Goal: Information Seeking & Learning: Learn about a topic

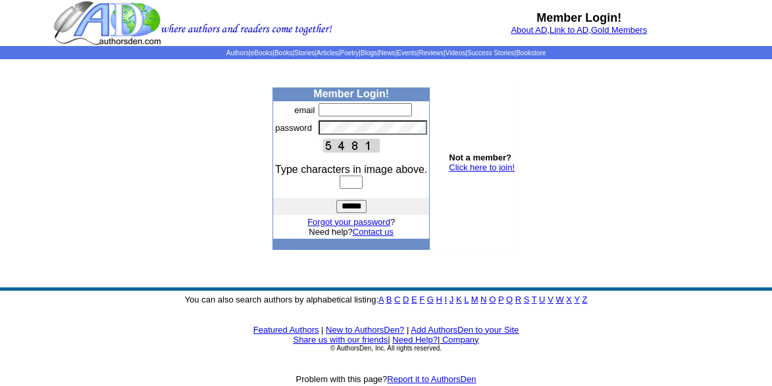
click at [115, 18] on img at bounding box center [192, 23] width 279 height 46
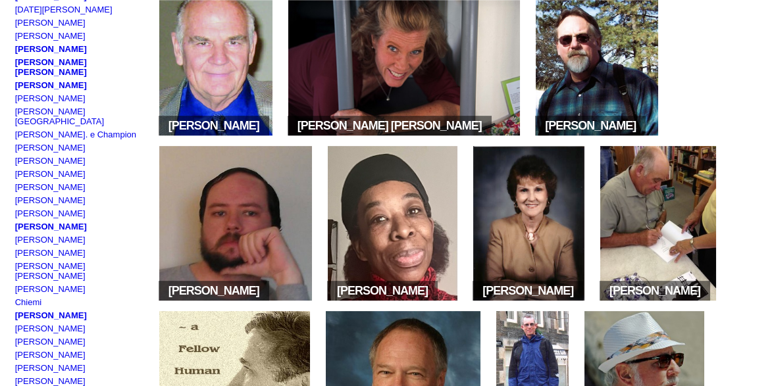
scroll to position [373, 0]
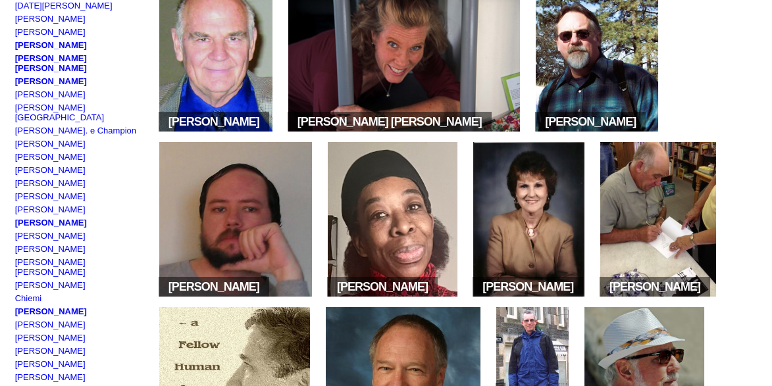
click at [603, 69] on img at bounding box center [597, 54] width 122 height 155
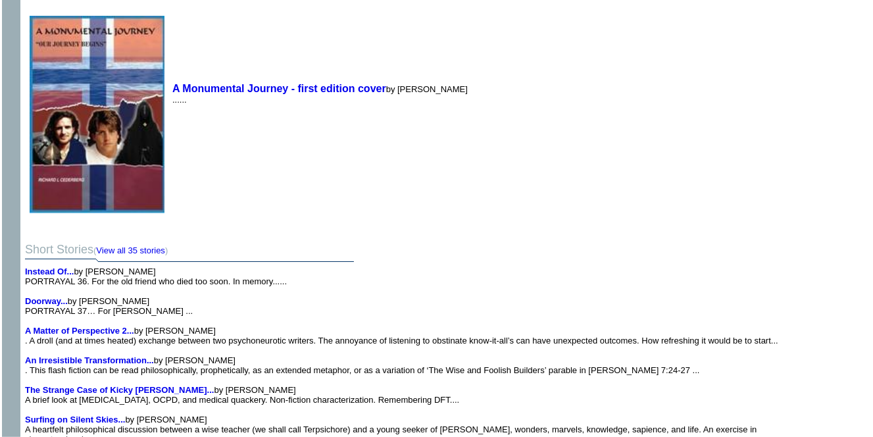
scroll to position [2547, 0]
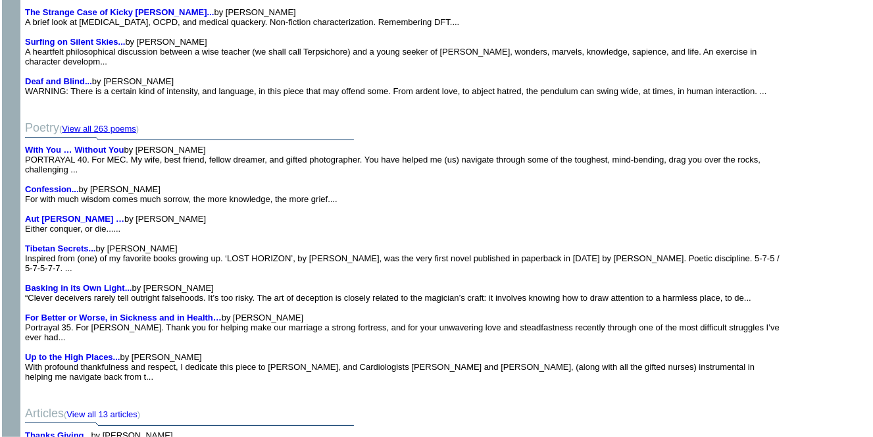
click at [111, 124] on link "View all 263 poems" at bounding box center [99, 129] width 74 height 10
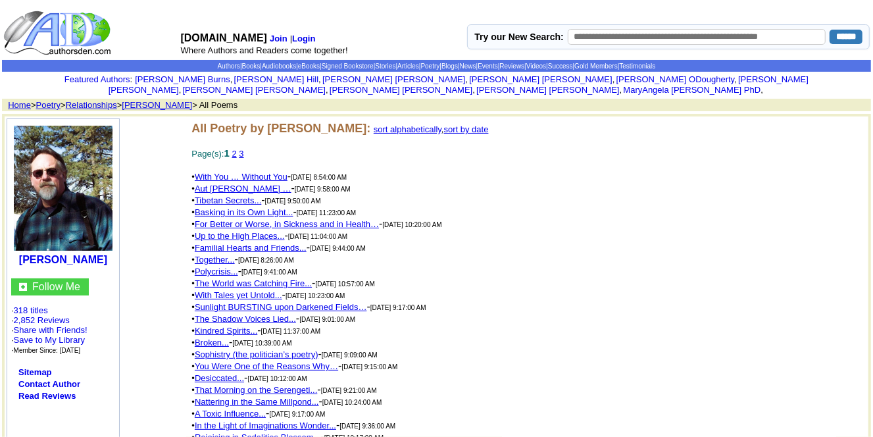
click at [438, 124] on link "sort alphabetically" at bounding box center [408, 129] width 68 height 10
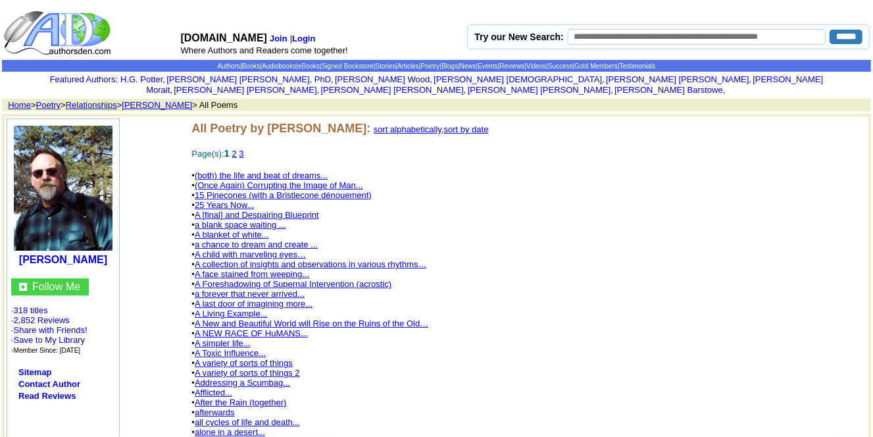
click at [244, 149] on link "3" at bounding box center [241, 154] width 5 height 10
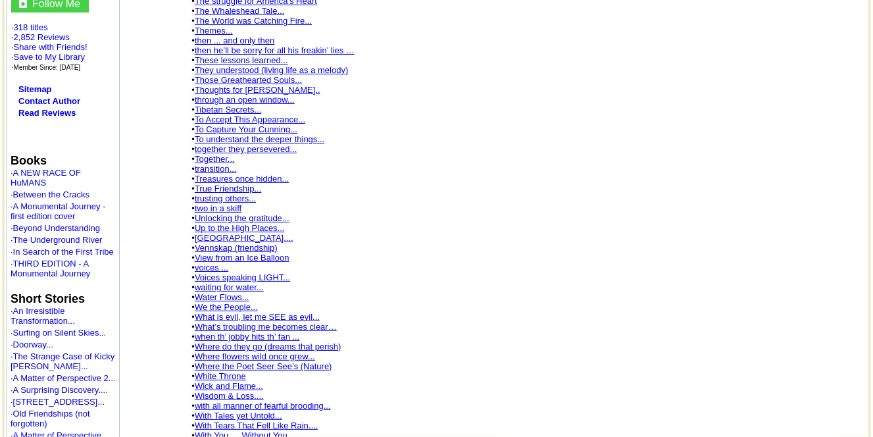
scroll to position [188, 0]
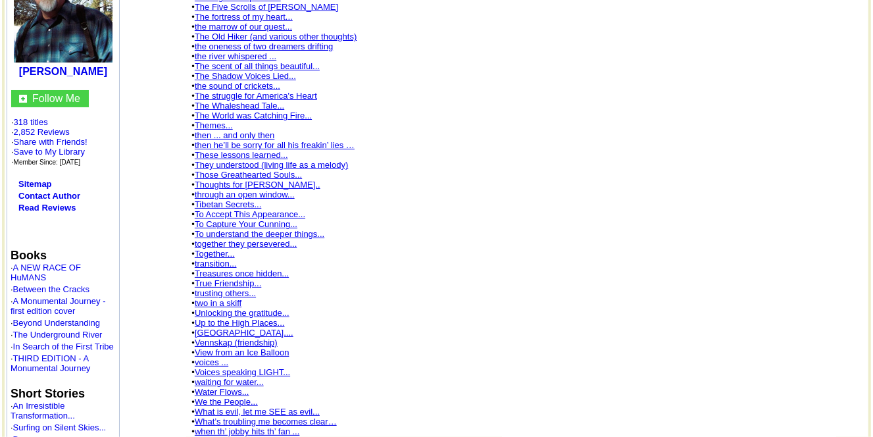
click at [252, 269] on link "Treasures once hidden..." at bounding box center [242, 274] width 94 height 10
